Goal: Task Accomplishment & Management: Complete application form

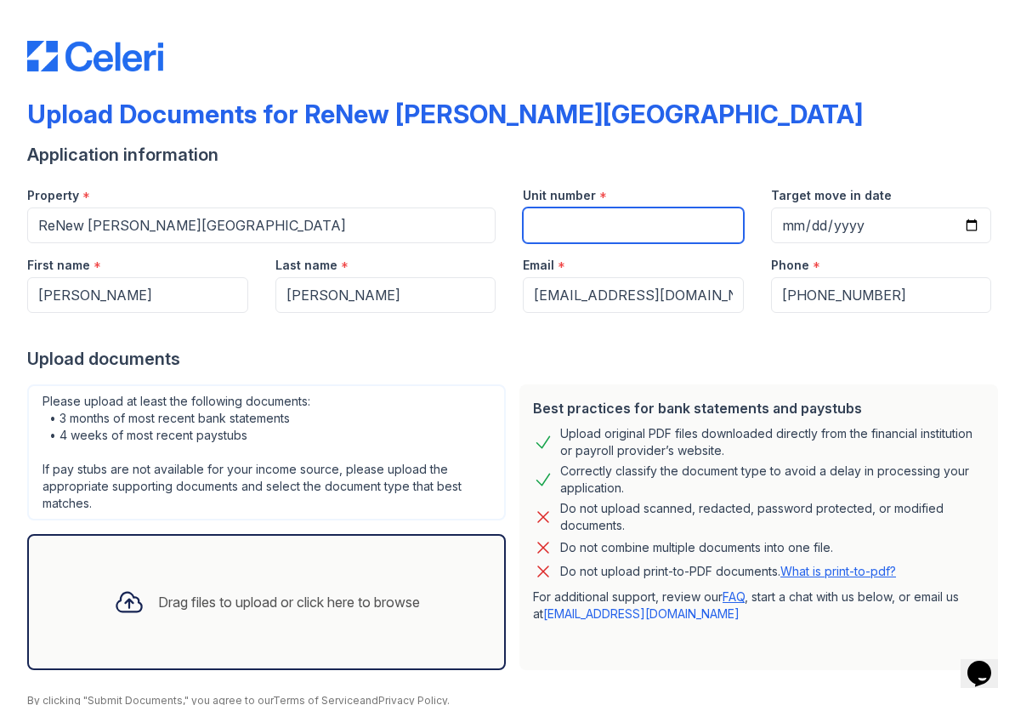
click at [566, 230] on input "Unit number" at bounding box center [633, 226] width 221 height 36
type input "339"
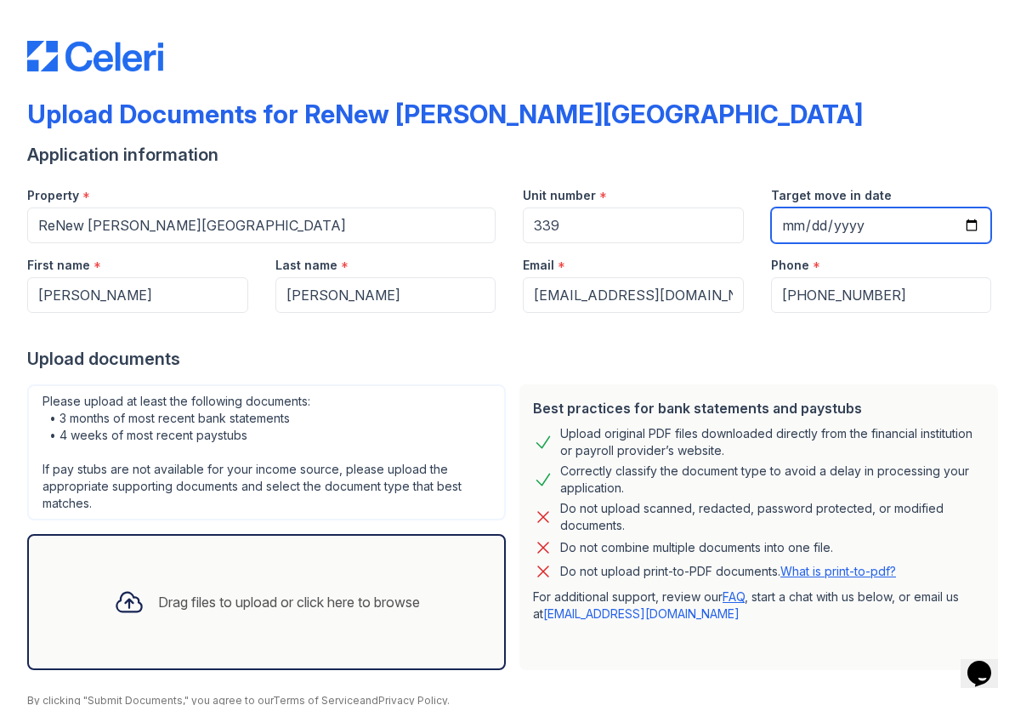
click at [794, 225] on input "Target move in date" at bounding box center [881, 226] width 221 height 36
click at [821, 230] on input "Target move in date" at bounding box center [881, 226] width 221 height 36
click at [705, 338] on div at bounding box center [516, 330] width 978 height 34
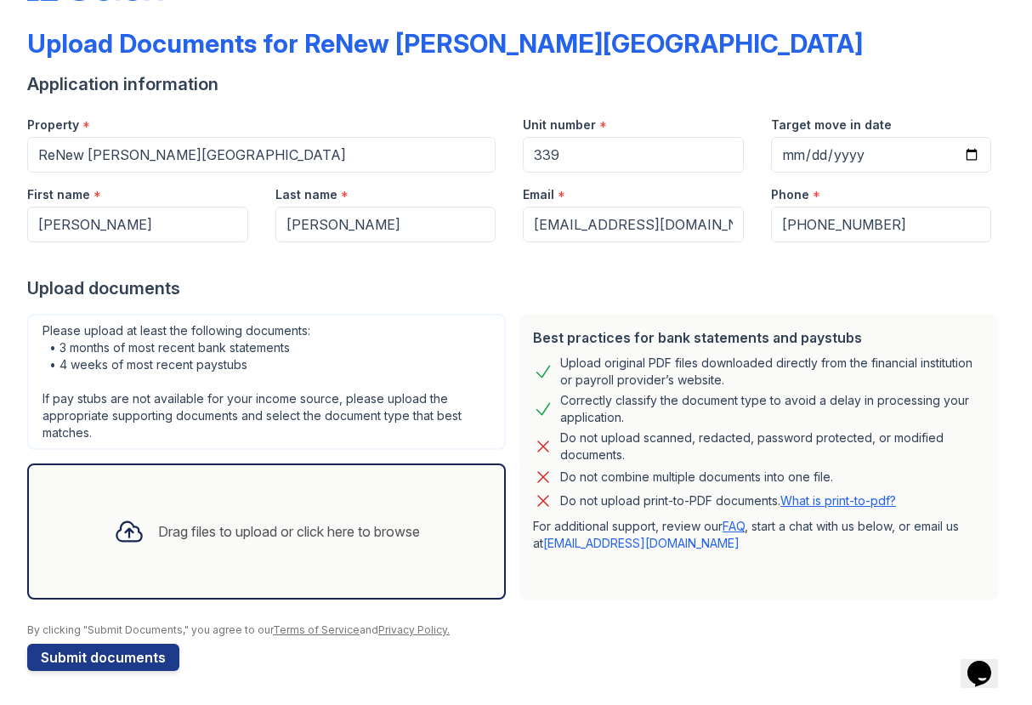
click at [261, 545] on div "Drag files to upload or click here to browse" at bounding box center [266, 532] width 333 height 58
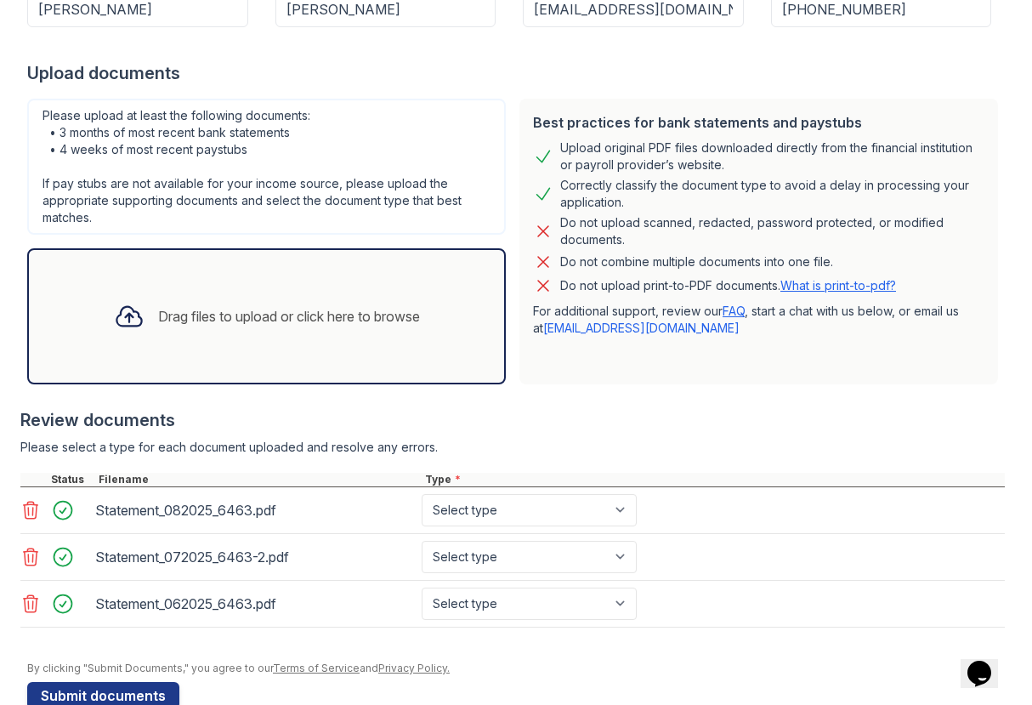
scroll to position [287, 0]
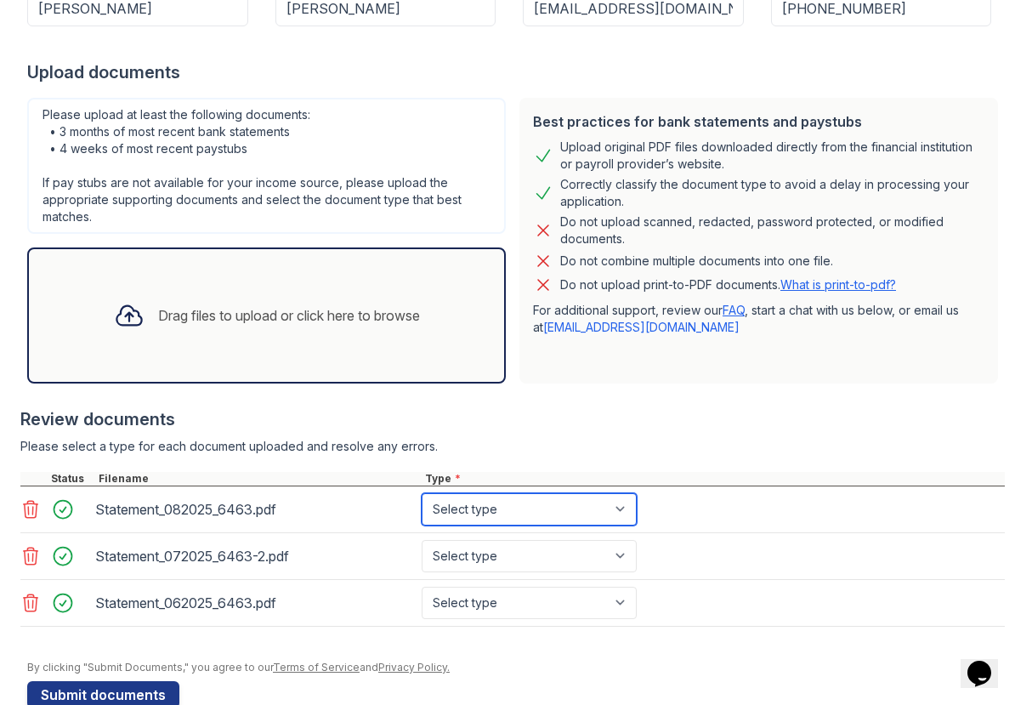
select select "bank_statement"
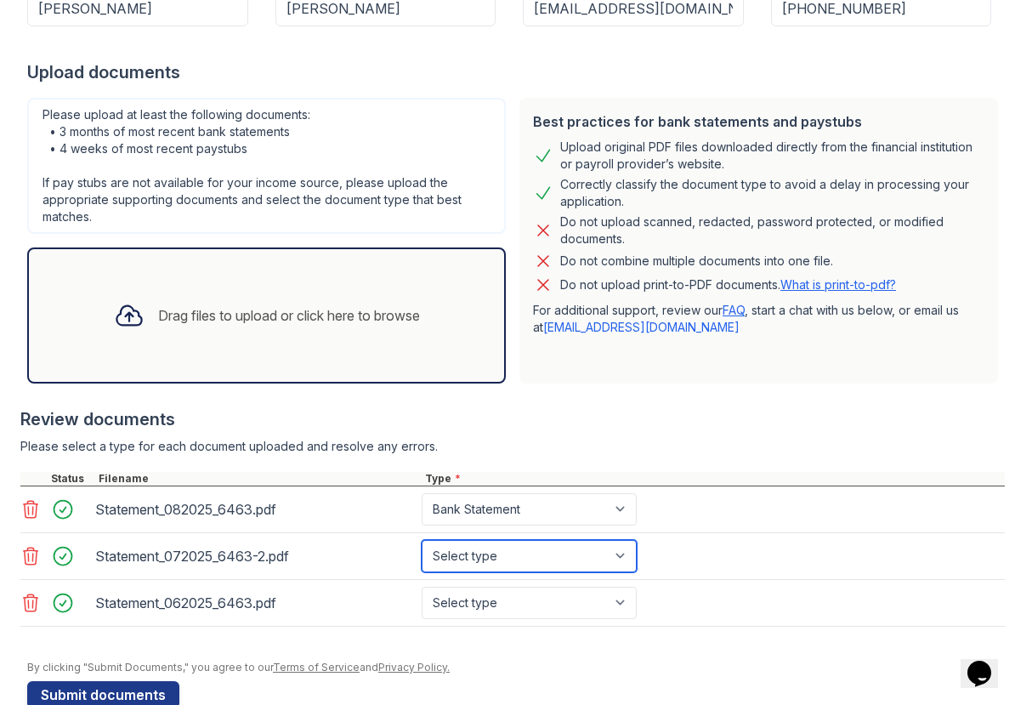
select select "bank_statement"
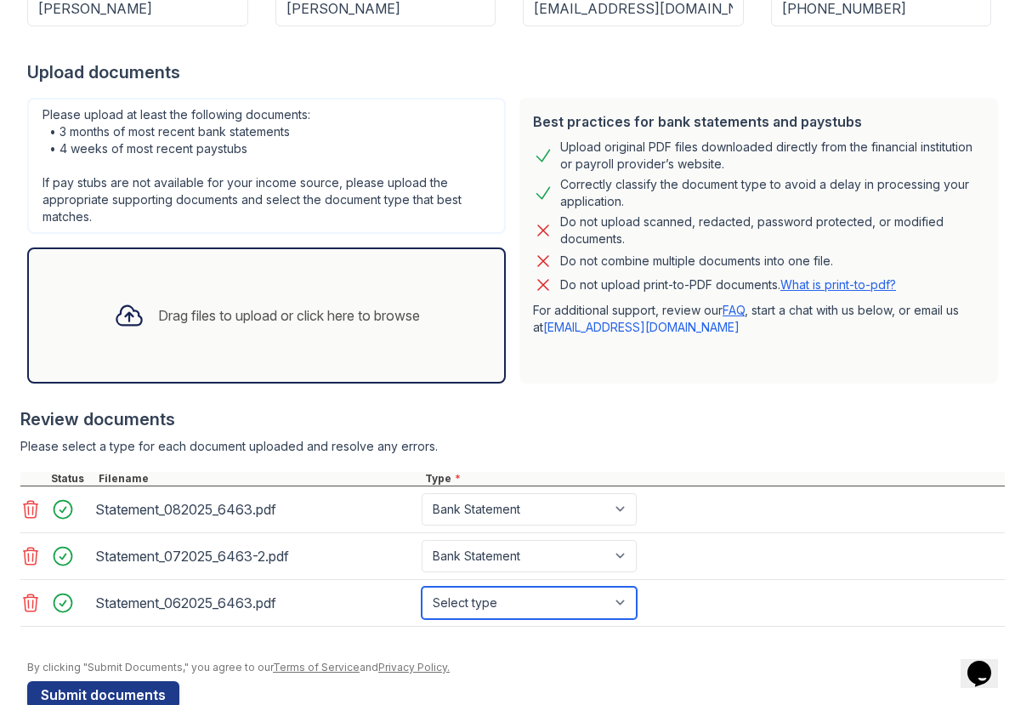
select select "bank_statement"
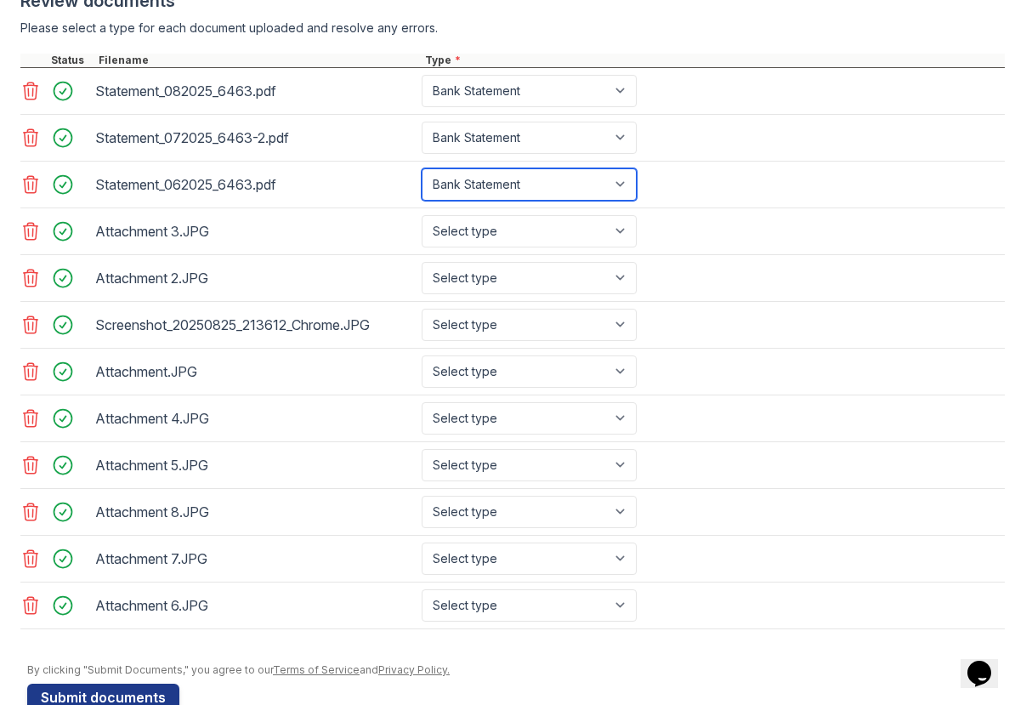
scroll to position [714, 0]
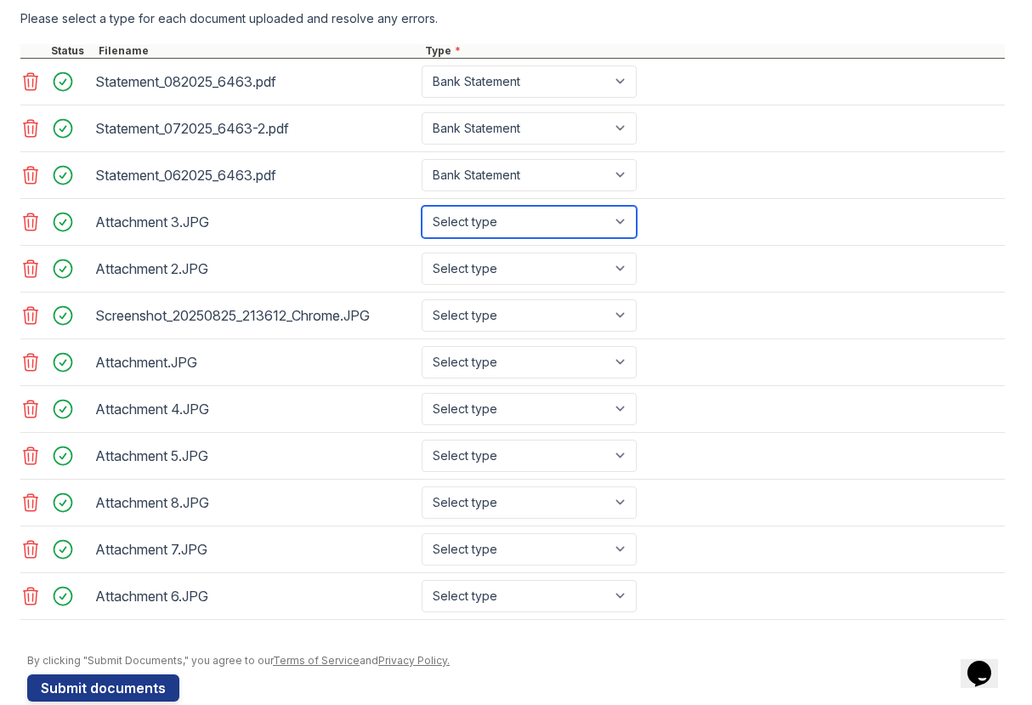
select select "paystub"
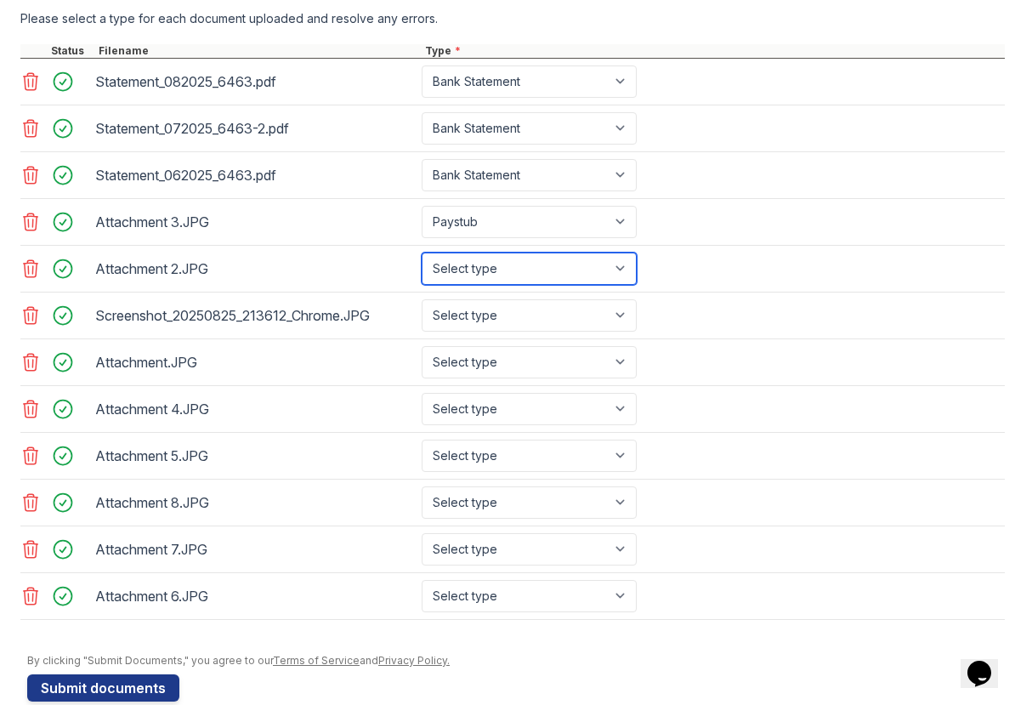
select select "paystub"
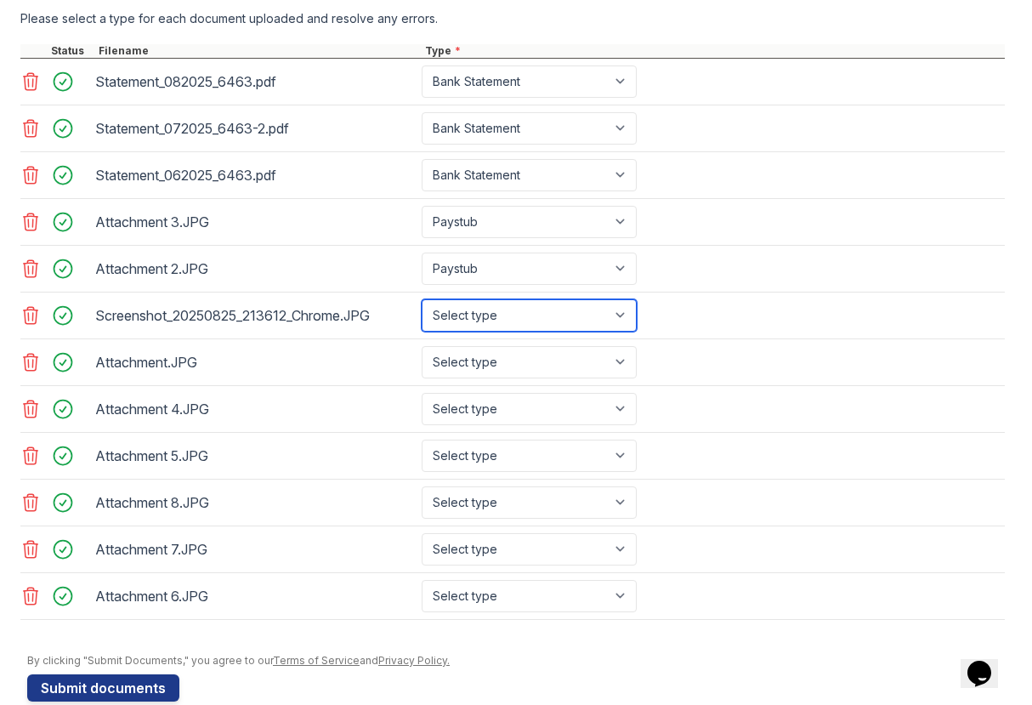
select select "paystub"
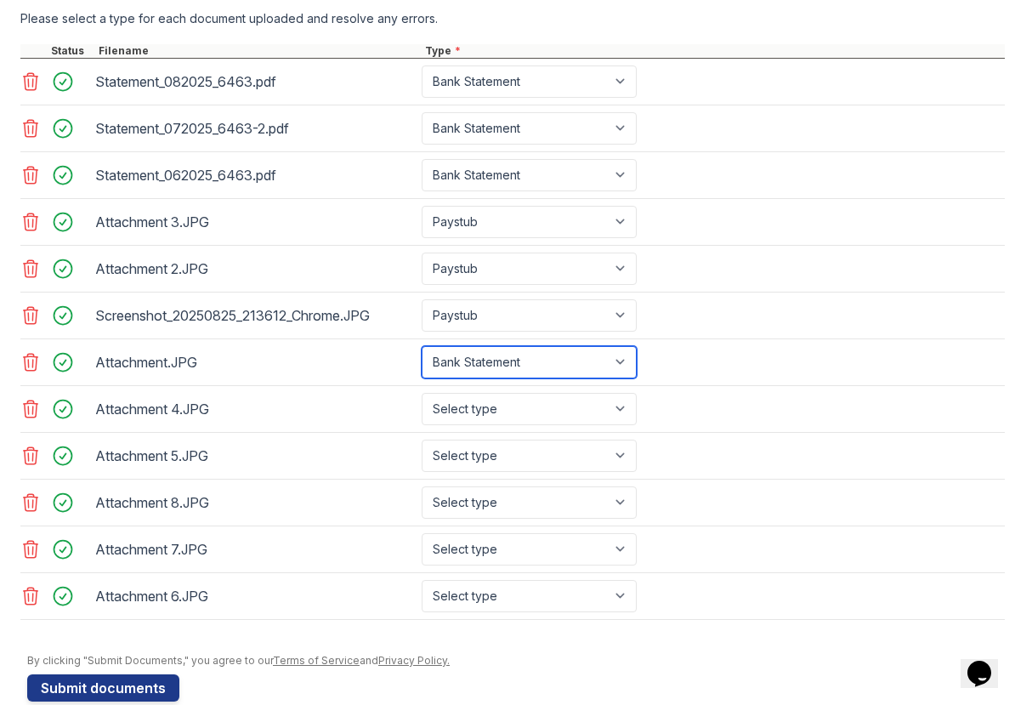
select select "paystub"
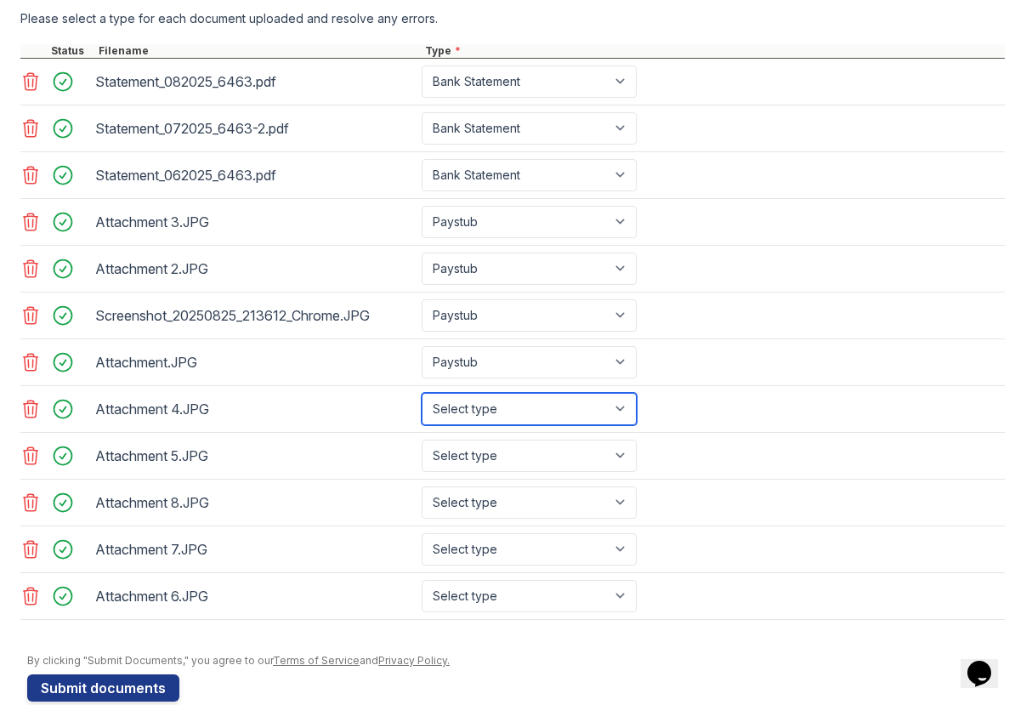
select select "paystub"
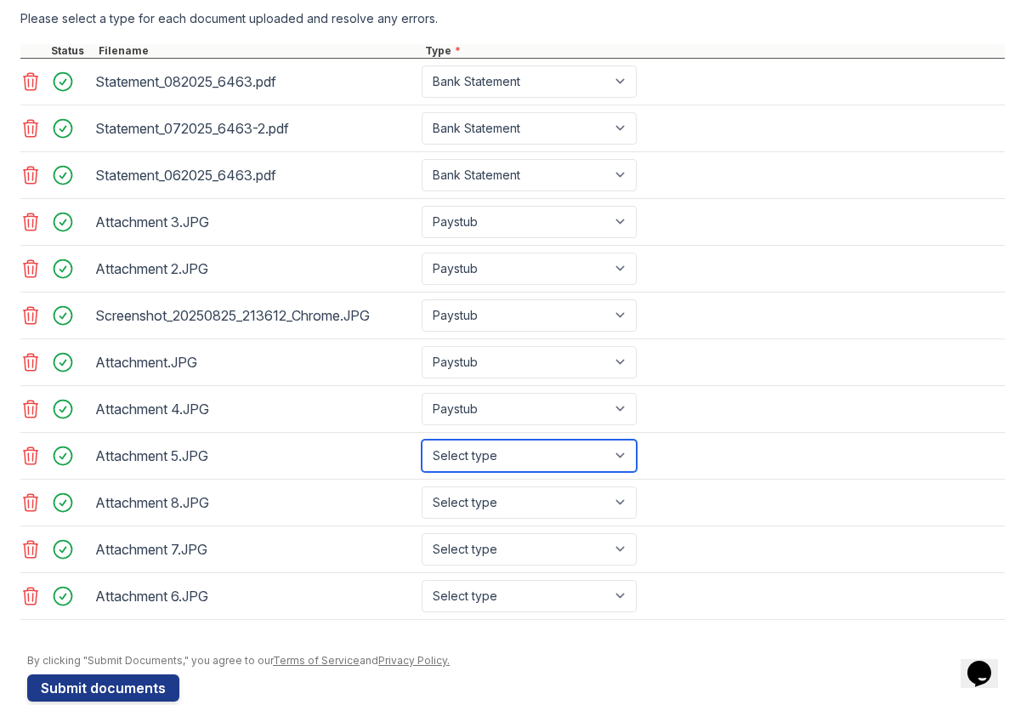
select select "paystub"
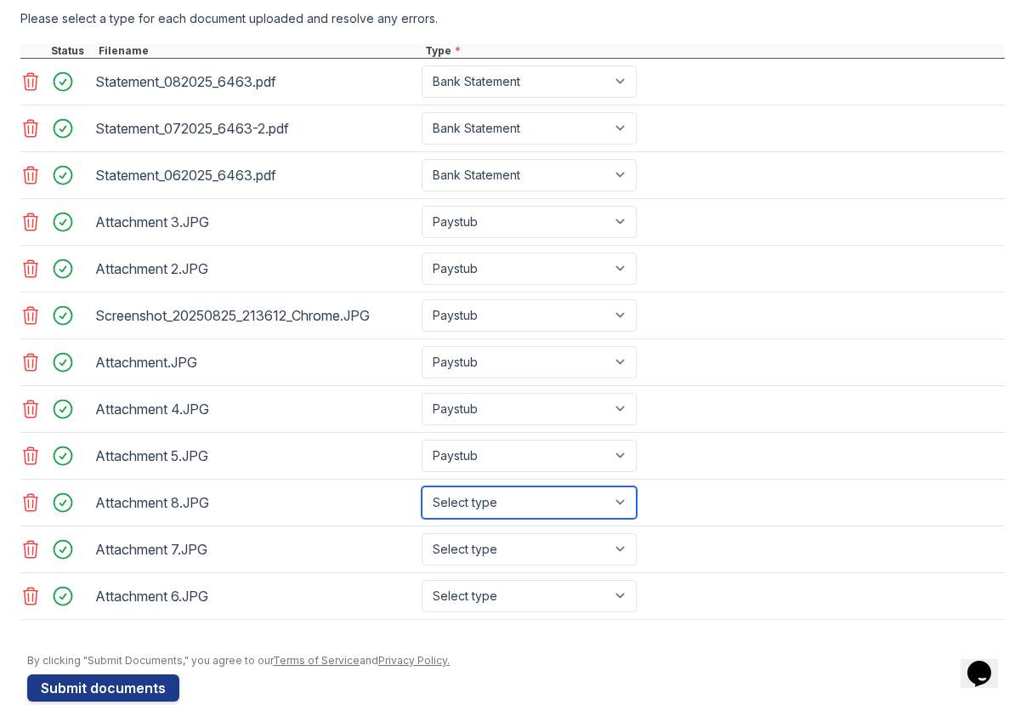
select select "paystub"
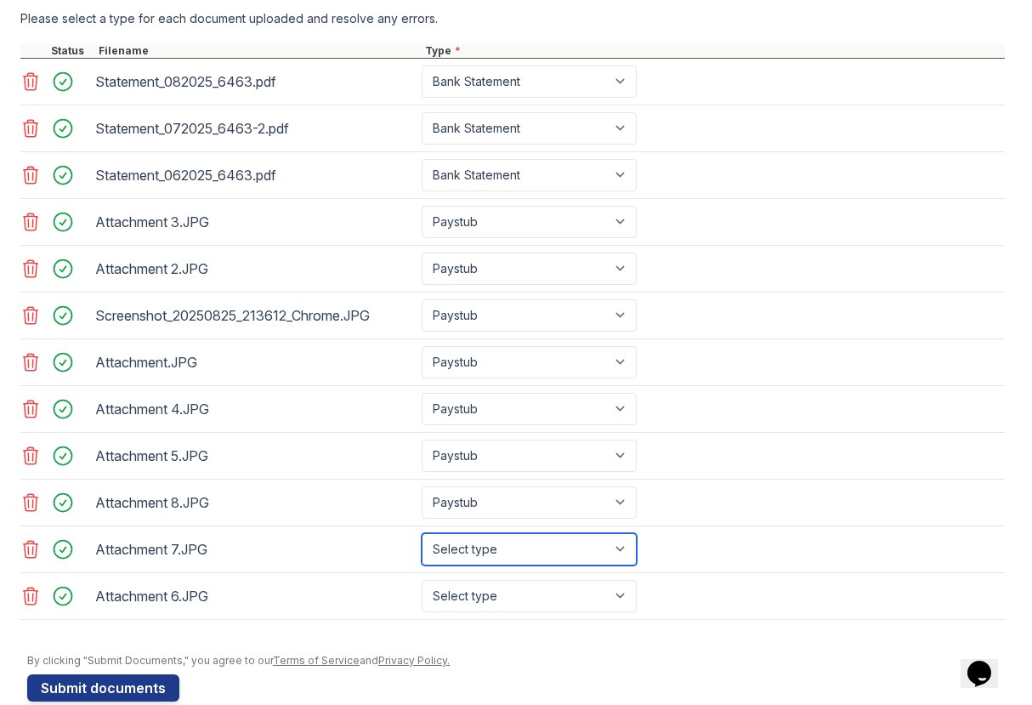
select select "paystub"
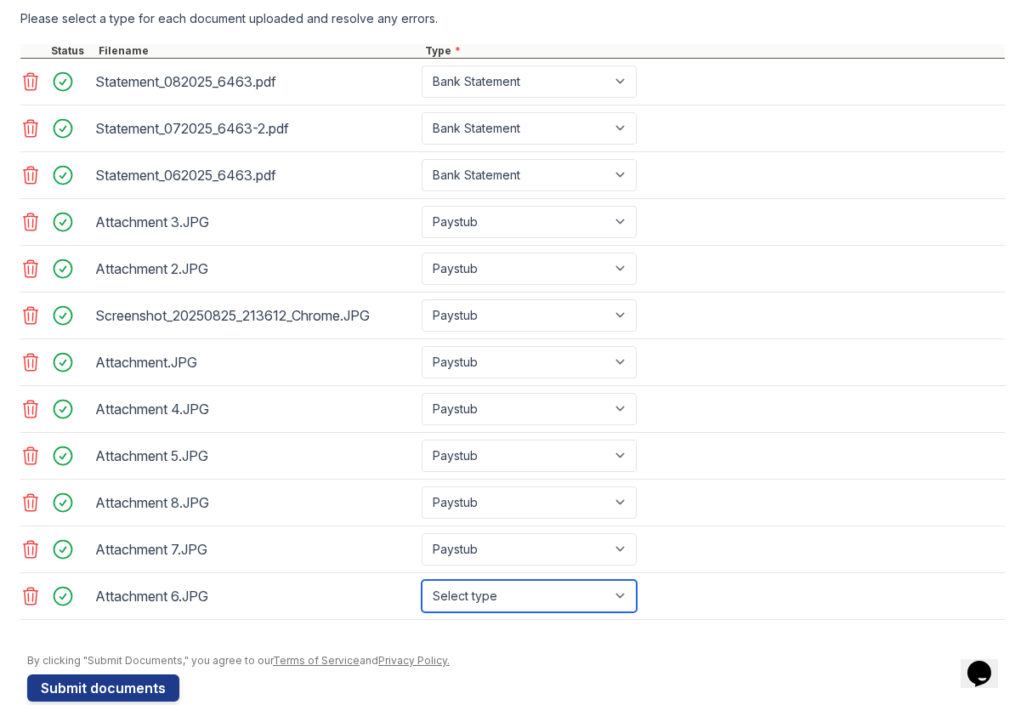
select select "paystub"
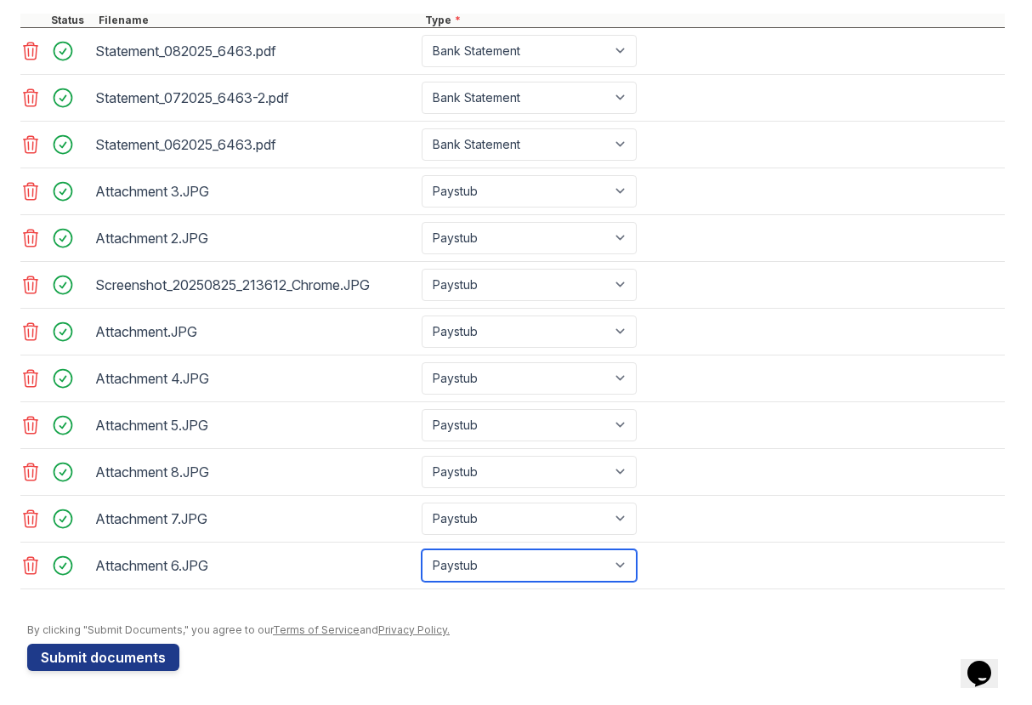
scroll to position [745, 0]
click at [152, 660] on button "Submit documents" at bounding box center [103, 657] width 152 height 27
click at [140, 665] on button "Submit documents" at bounding box center [103, 657] width 152 height 27
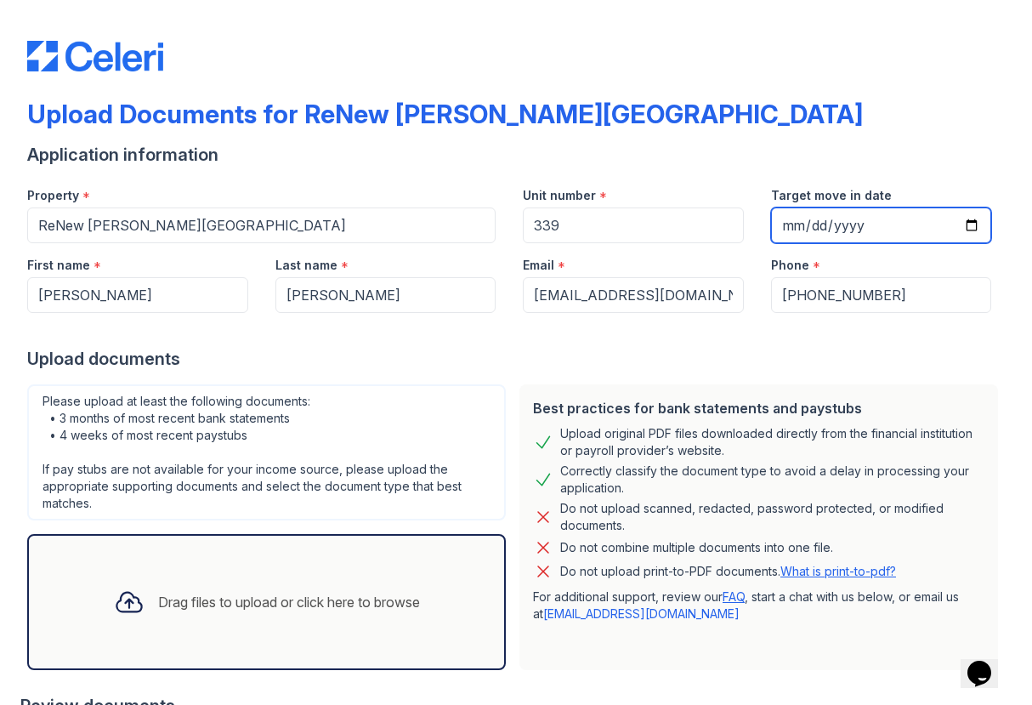
click at [822, 226] on input "Target move in date" at bounding box center [881, 226] width 221 height 36
click at [725, 186] on div "Unit number *" at bounding box center [633, 190] width 221 height 34
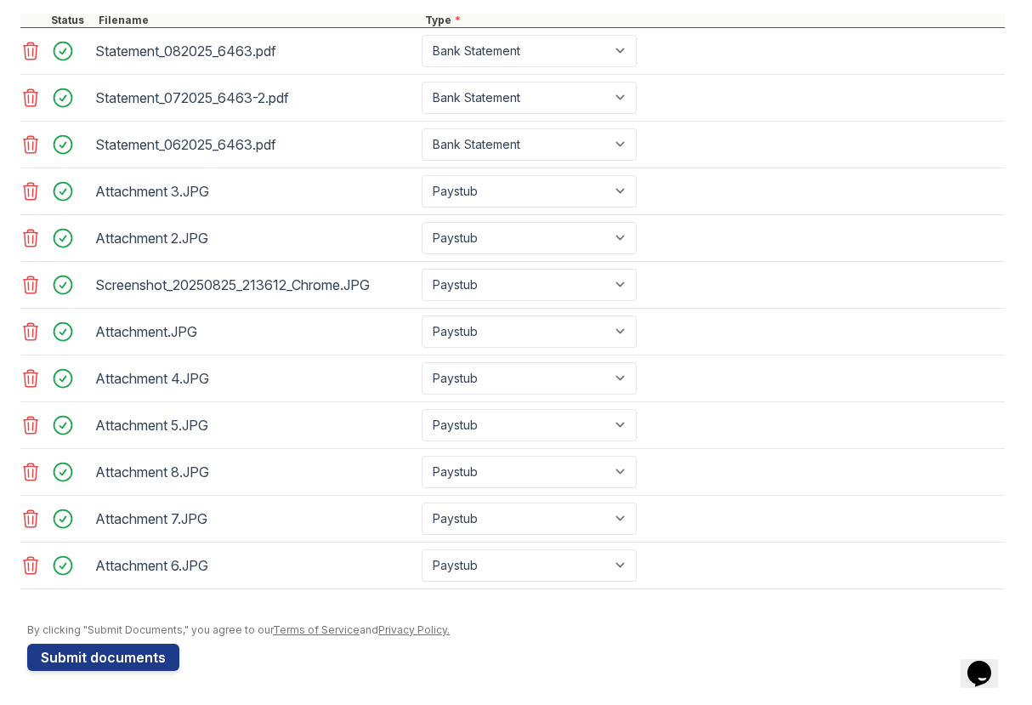
scroll to position [745, 0]
click at [151, 657] on button "Submit documents" at bounding box center [103, 657] width 152 height 27
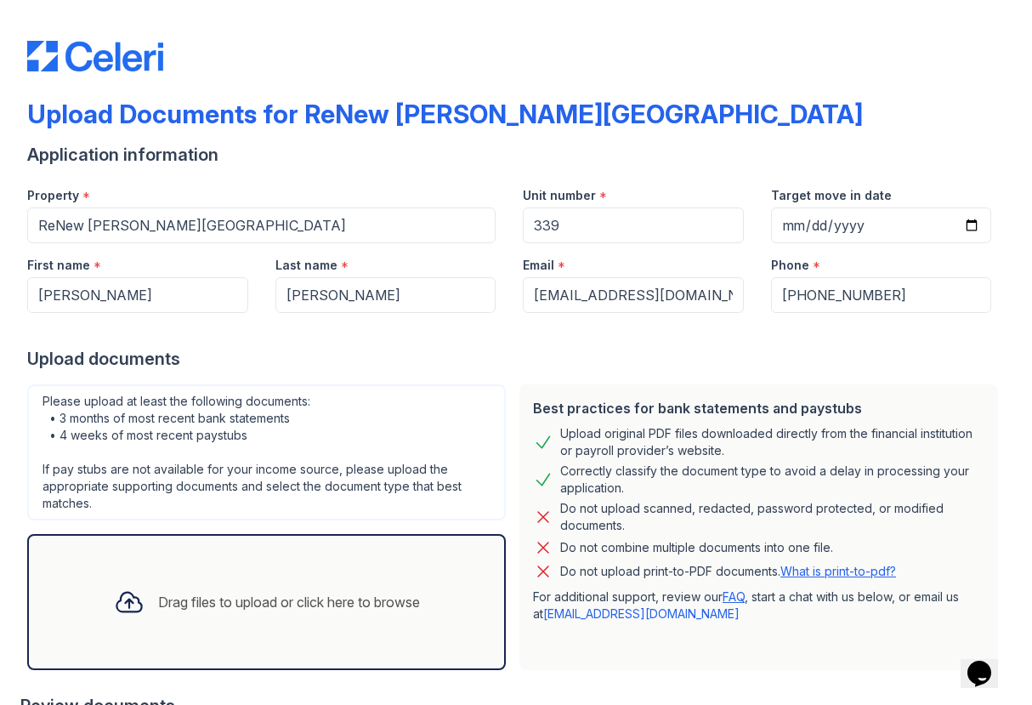
click at [859, 244] on div "Phone *" at bounding box center [881, 260] width 221 height 34
click at [859, 233] on input "Target move in date" at bounding box center [881, 226] width 221 height 36
type input "[DATE]"
click at [761, 149] on div "Application information" at bounding box center [516, 155] width 978 height 24
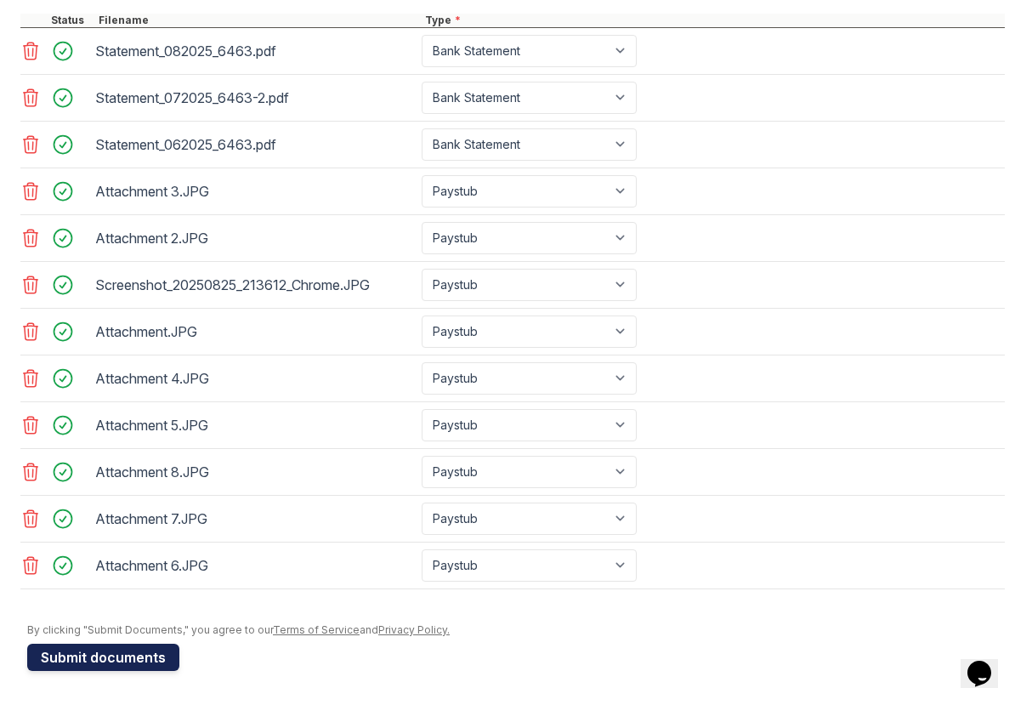
scroll to position [745, 0]
click at [134, 657] on button "Submit documents" at bounding box center [103, 657] width 152 height 27
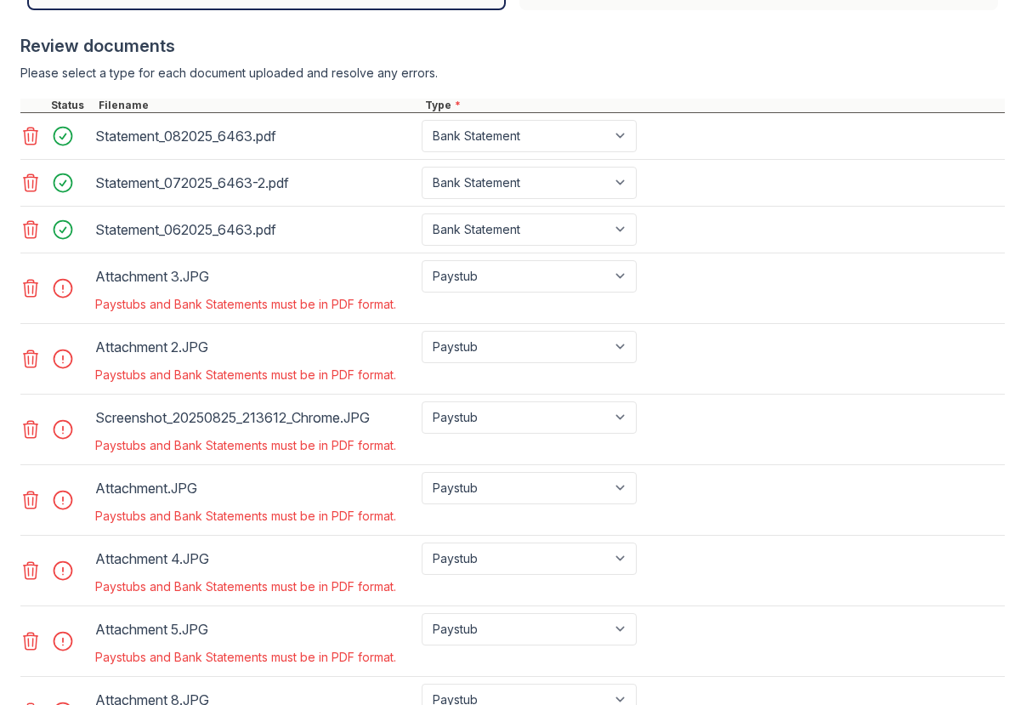
scroll to position [706, 0]
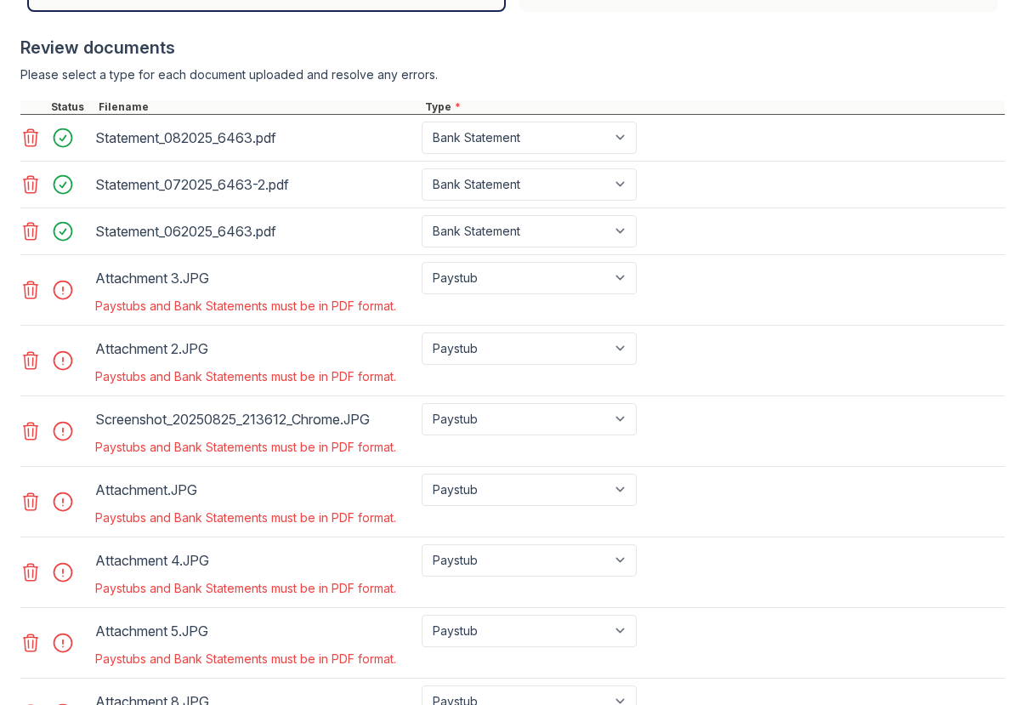
click at [32, 295] on icon at bounding box center [31, 290] width 14 height 17
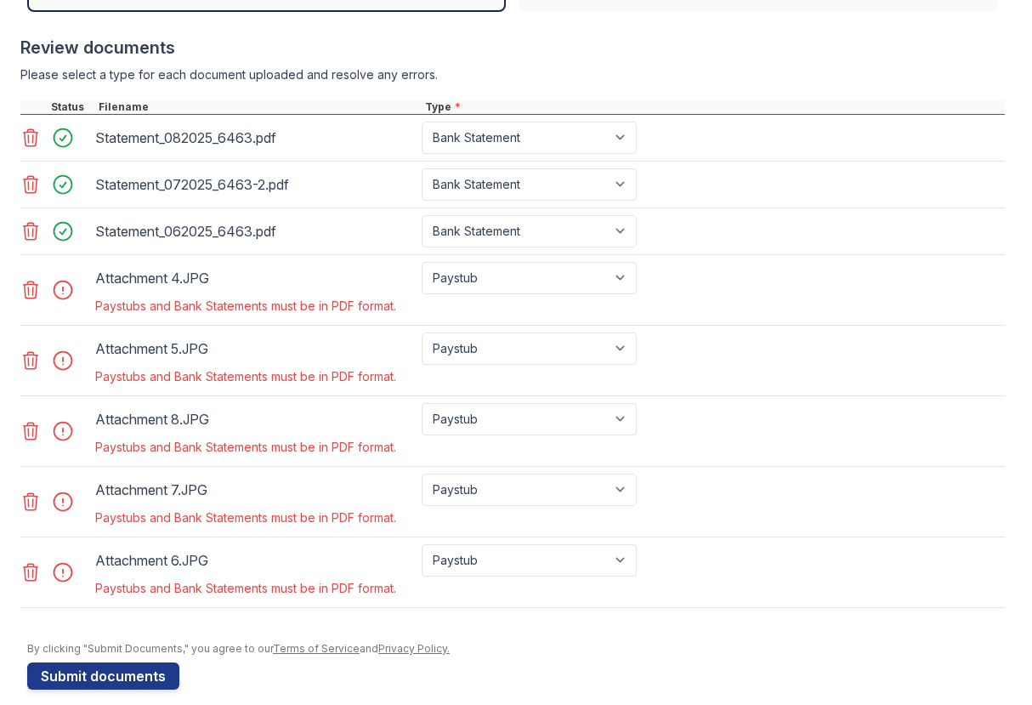
click at [32, 295] on icon at bounding box center [31, 290] width 14 height 17
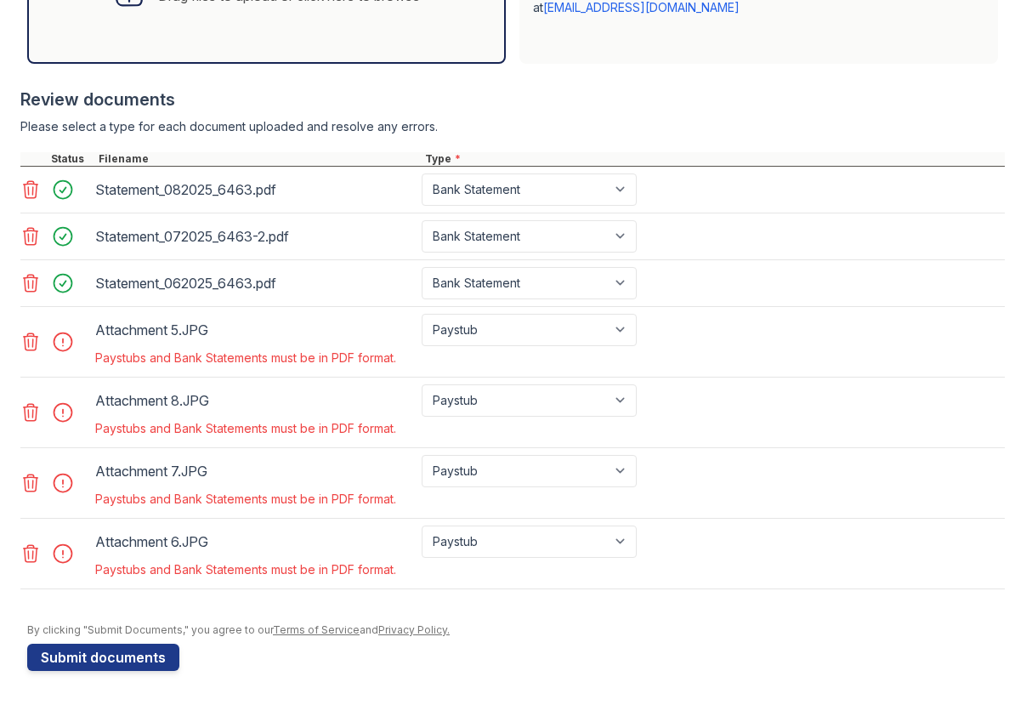
click at [32, 295] on div at bounding box center [55, 283] width 71 height 32
click at [29, 345] on icon at bounding box center [31, 341] width 14 height 17
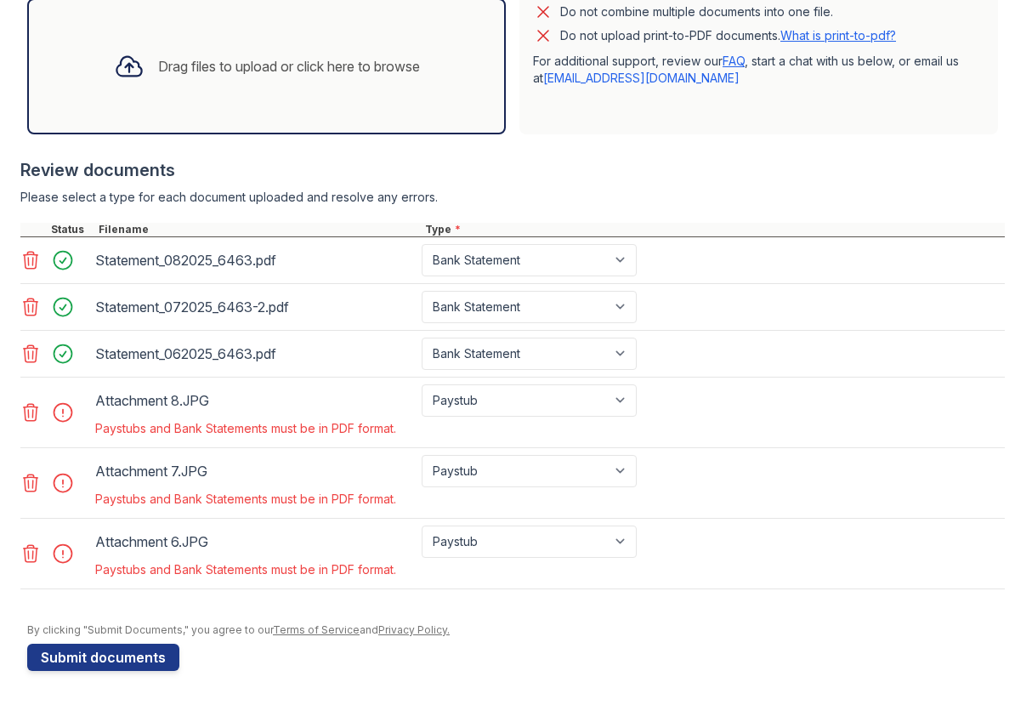
click at [31, 407] on icon at bounding box center [30, 412] width 20 height 20
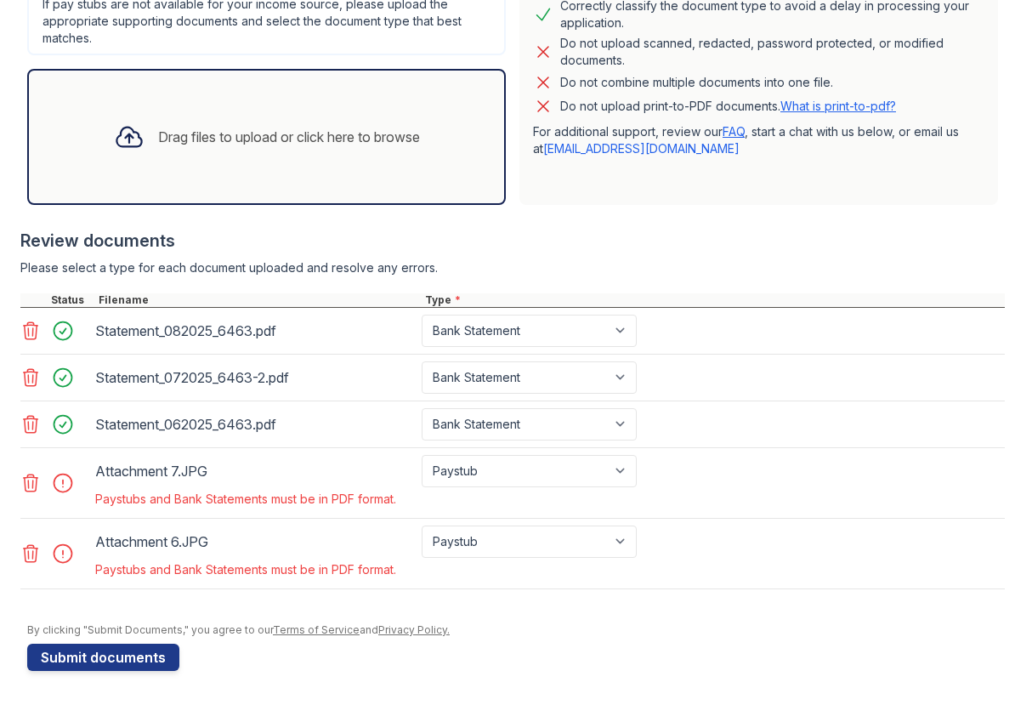
click at [34, 486] on icon at bounding box center [30, 483] width 20 height 20
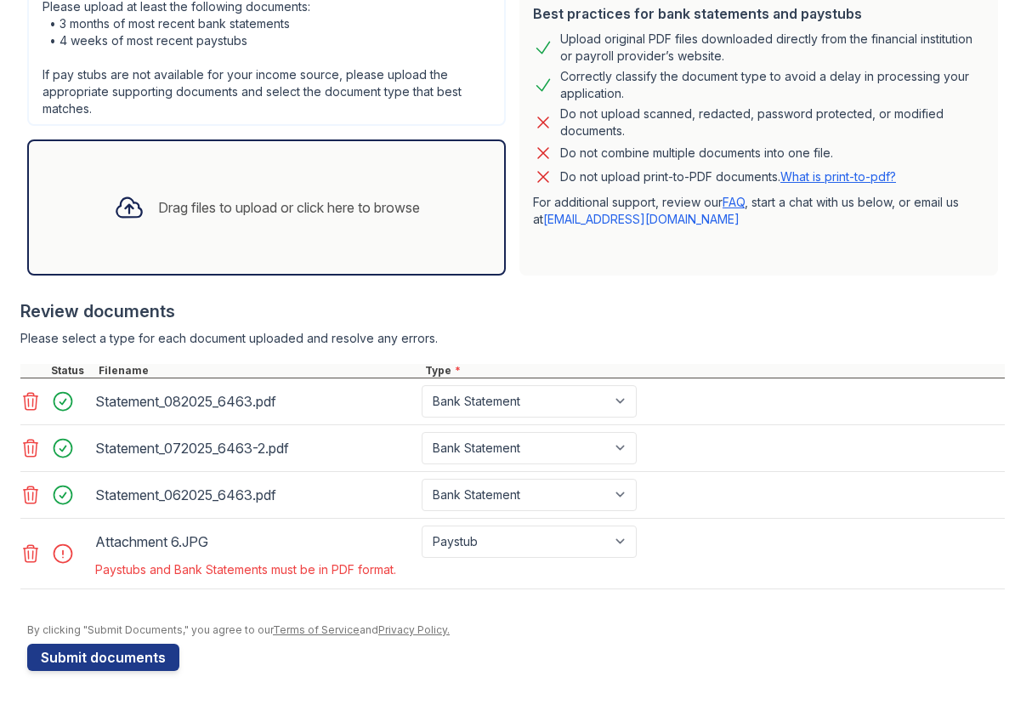
click at [31, 552] on icon at bounding box center [30, 553] width 20 height 20
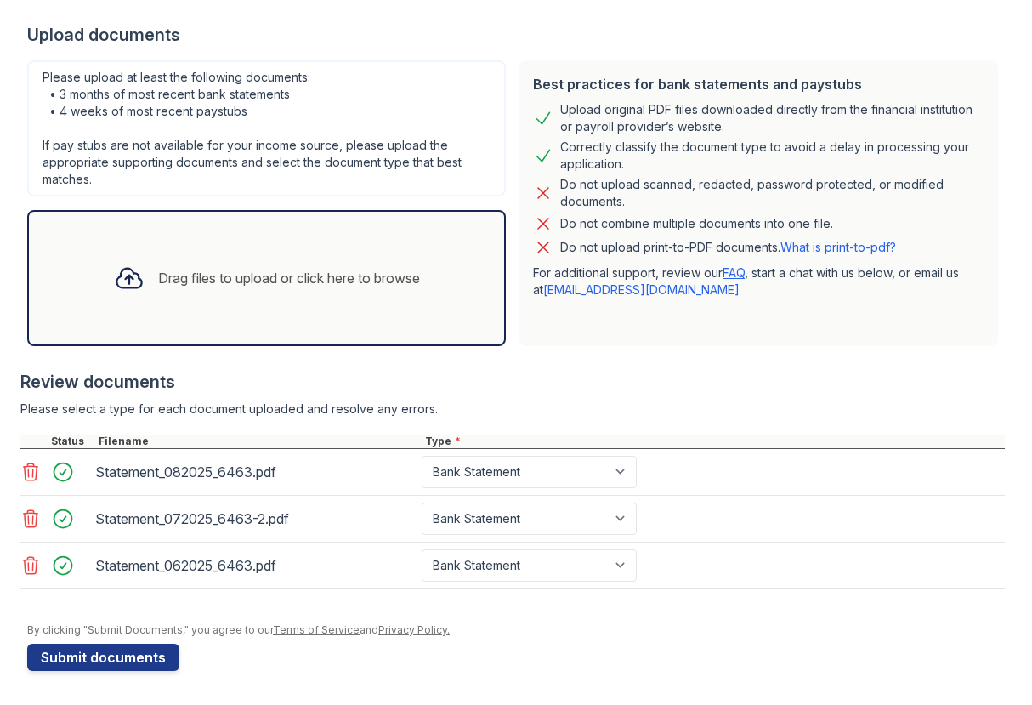
scroll to position [0, 0]
click at [96, 657] on button "Submit documents" at bounding box center [103, 657] width 152 height 27
